Goal: Information Seeking & Learning: Learn about a topic

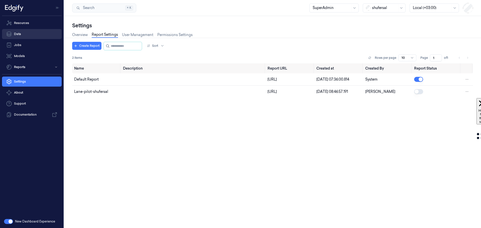
click at [20, 34] on link "Data" at bounding box center [32, 34] width 60 height 10
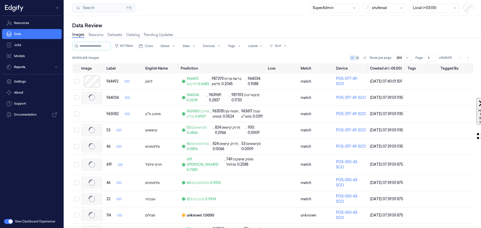
click at [372, 7] on div "shufersal" at bounding box center [384, 8] width 43 height 9
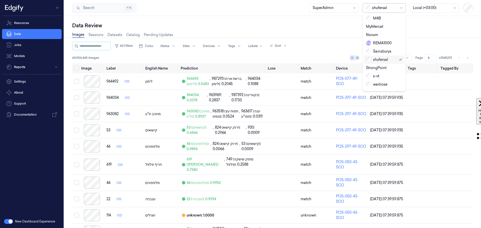
scroll to position [84, 0]
click at [381, 86] on div "wholefoodsmarket" at bounding box center [385, 88] width 39 height 5
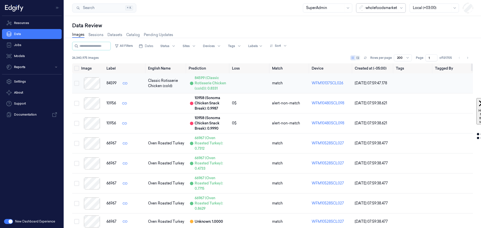
click at [93, 84] on div at bounding box center [91, 83] width 21 height 12
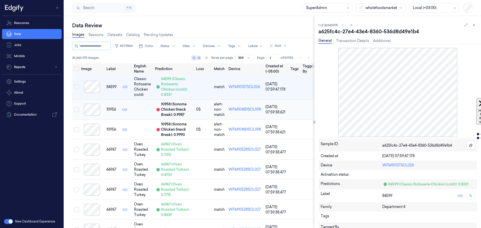
click at [89, 116] on div at bounding box center [91, 110] width 21 height 12
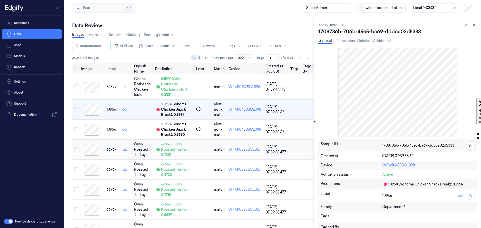
click at [90, 156] on div at bounding box center [91, 150] width 21 height 12
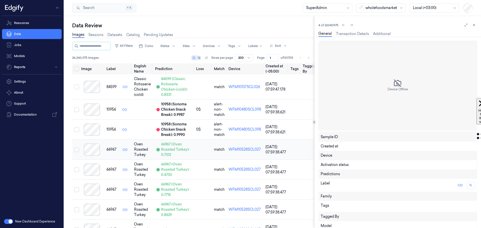
scroll to position [51, 0]
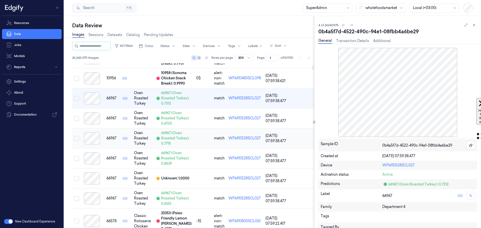
drag, startPoint x: 94, startPoint y: 175, endPoint x: 92, endPoint y: 203, distance: 27.6
click at [94, 125] on div at bounding box center [91, 119] width 21 height 12
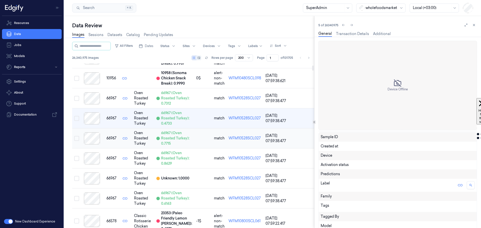
scroll to position [82, 0]
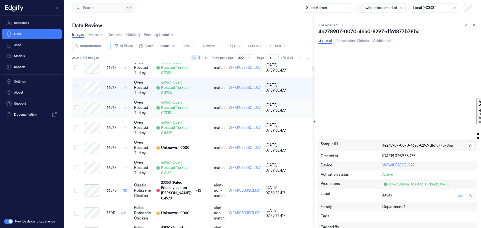
click at [92, 134] on div at bounding box center [91, 128] width 21 height 12
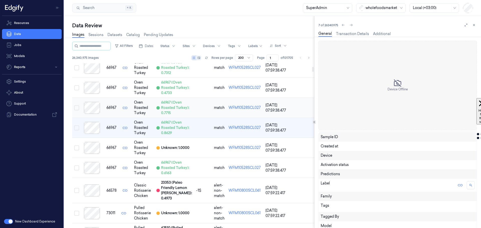
scroll to position [143, 0]
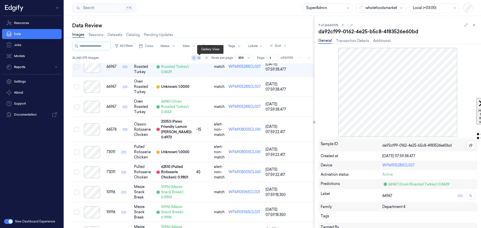
click at [199, 58] on icon at bounding box center [199, 58] width 3 height 3
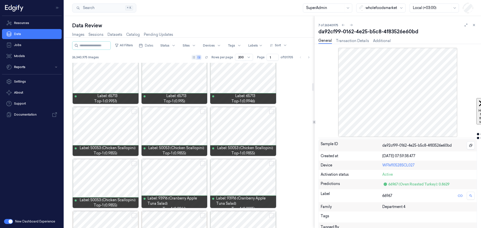
scroll to position [426, 0]
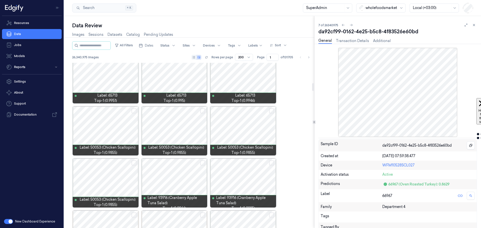
click at [173, 127] on div at bounding box center [175, 130] width 66 height 49
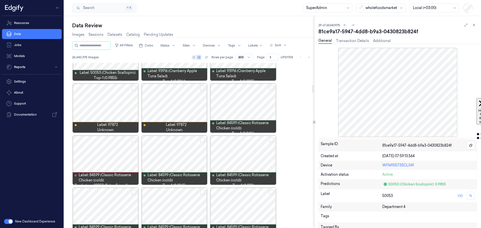
scroll to position [562, 0]
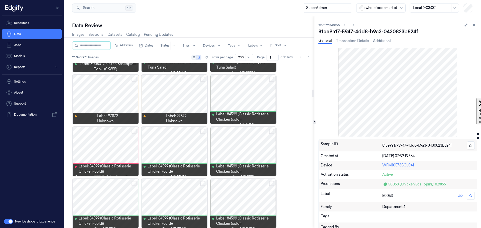
click at [103, 151] on div at bounding box center [106, 151] width 66 height 49
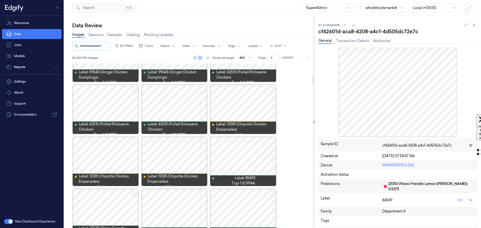
scroll to position [242, 0]
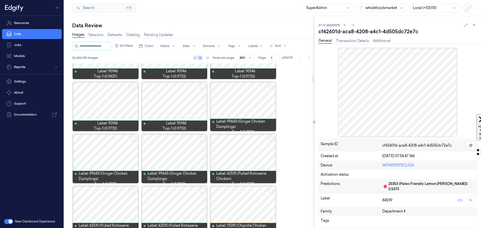
click at [177, 99] on div at bounding box center [175, 106] width 66 height 49
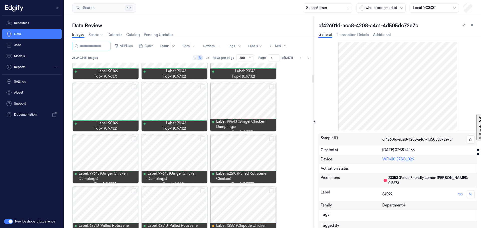
click at [178, 108] on div at bounding box center [175, 106] width 66 height 49
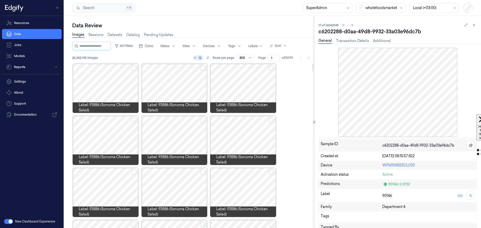
click at [168, 87] on div at bounding box center [175, 88] width 66 height 49
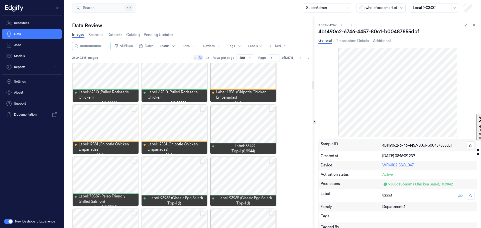
click at [165, 122] on div at bounding box center [175, 129] width 66 height 49
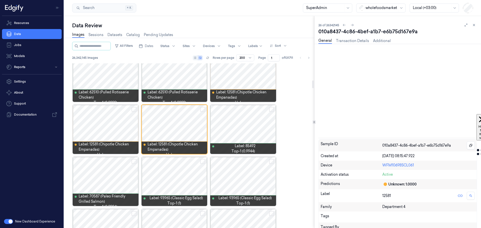
scroll to position [360, 0]
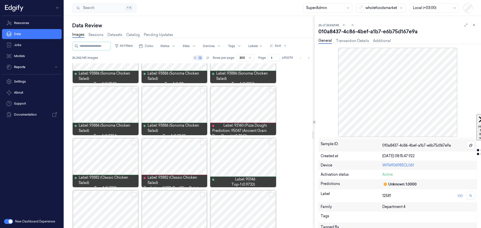
click at [238, 104] on div at bounding box center [243, 110] width 66 height 49
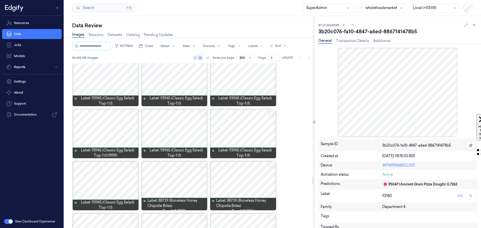
scroll to position [2454, 0]
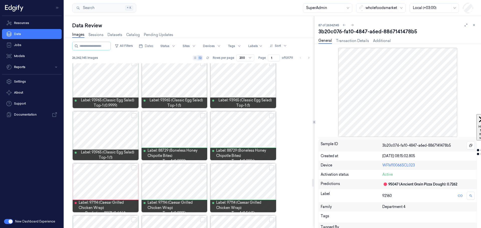
click at [173, 133] on div at bounding box center [175, 135] width 66 height 49
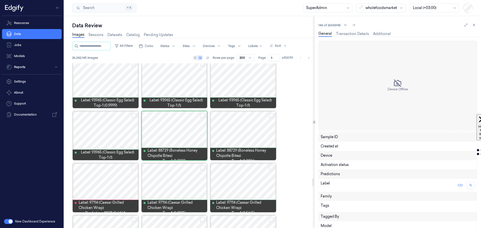
scroll to position [2444, 0]
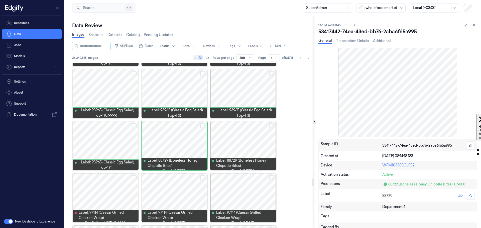
click at [115, 186] on div at bounding box center [106, 197] width 66 height 49
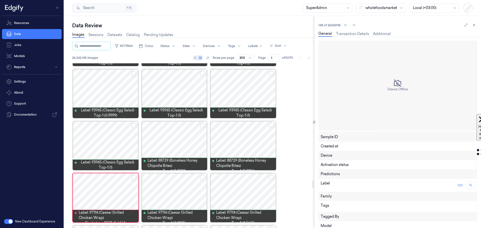
scroll to position [2496, 0]
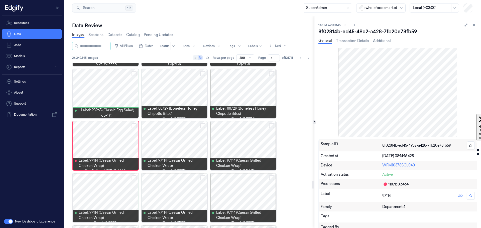
click at [175, 95] on div at bounding box center [175, 93] width 66 height 49
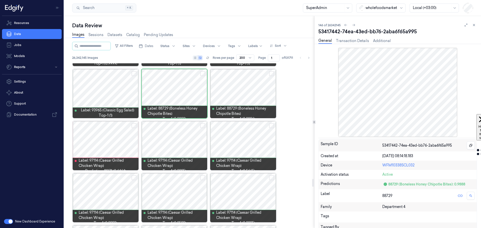
scroll to position [2444, 0]
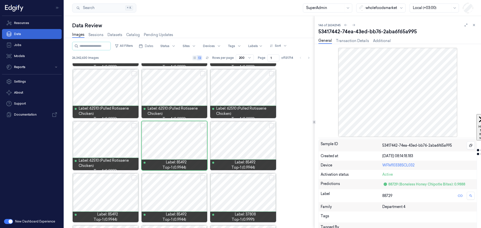
click at [24, 33] on link "Data" at bounding box center [32, 34] width 60 height 10
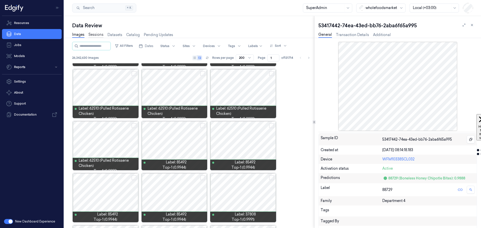
click at [93, 34] on link "Sessions" at bounding box center [95, 35] width 15 height 6
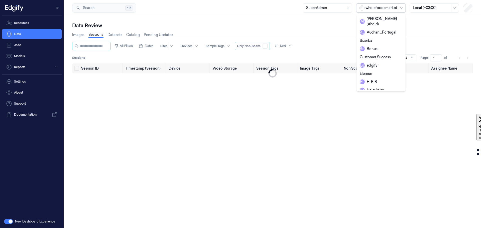
click at [381, 6] on div at bounding box center [382, 7] width 32 height 5
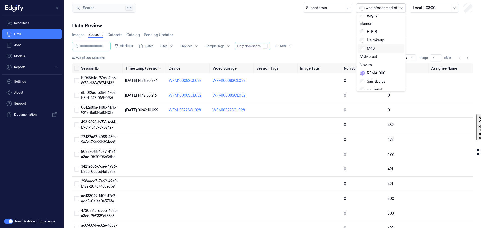
scroll to position [82, 0]
click at [373, 80] on div "waitrose" at bounding box center [370, 82] width 21 height 5
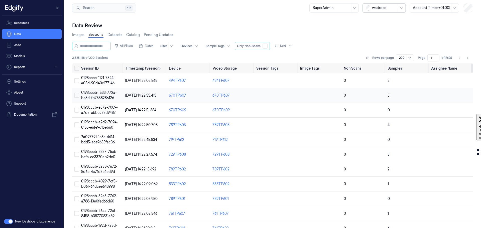
click at [97, 95] on td "0198cccb-f533-772a-bc5d-fb755828612d" at bounding box center [101, 95] width 44 height 15
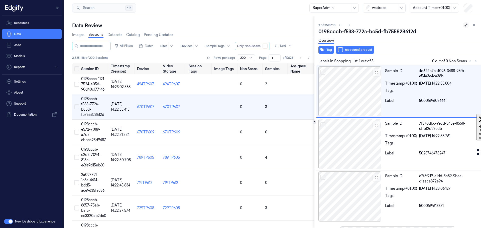
click at [464, 24] on icon at bounding box center [466, 25] width 4 height 4
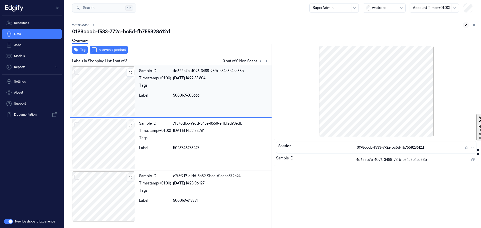
click at [102, 97] on div at bounding box center [103, 91] width 67 height 50
click at [94, 25] on icon at bounding box center [94, 25] width 4 height 4
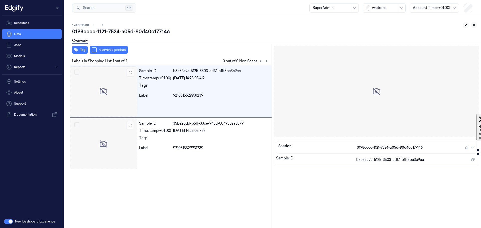
click at [474, 25] on icon at bounding box center [474, 25] width 2 height 2
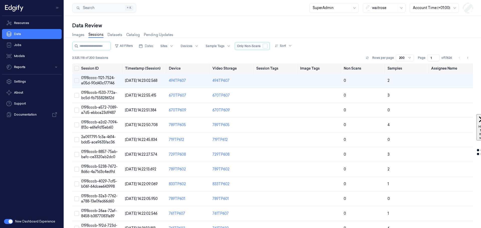
click at [268, 45] on button "button" at bounding box center [265, 46] width 5 height 5
